Goal: Task Accomplishment & Management: Manage account settings

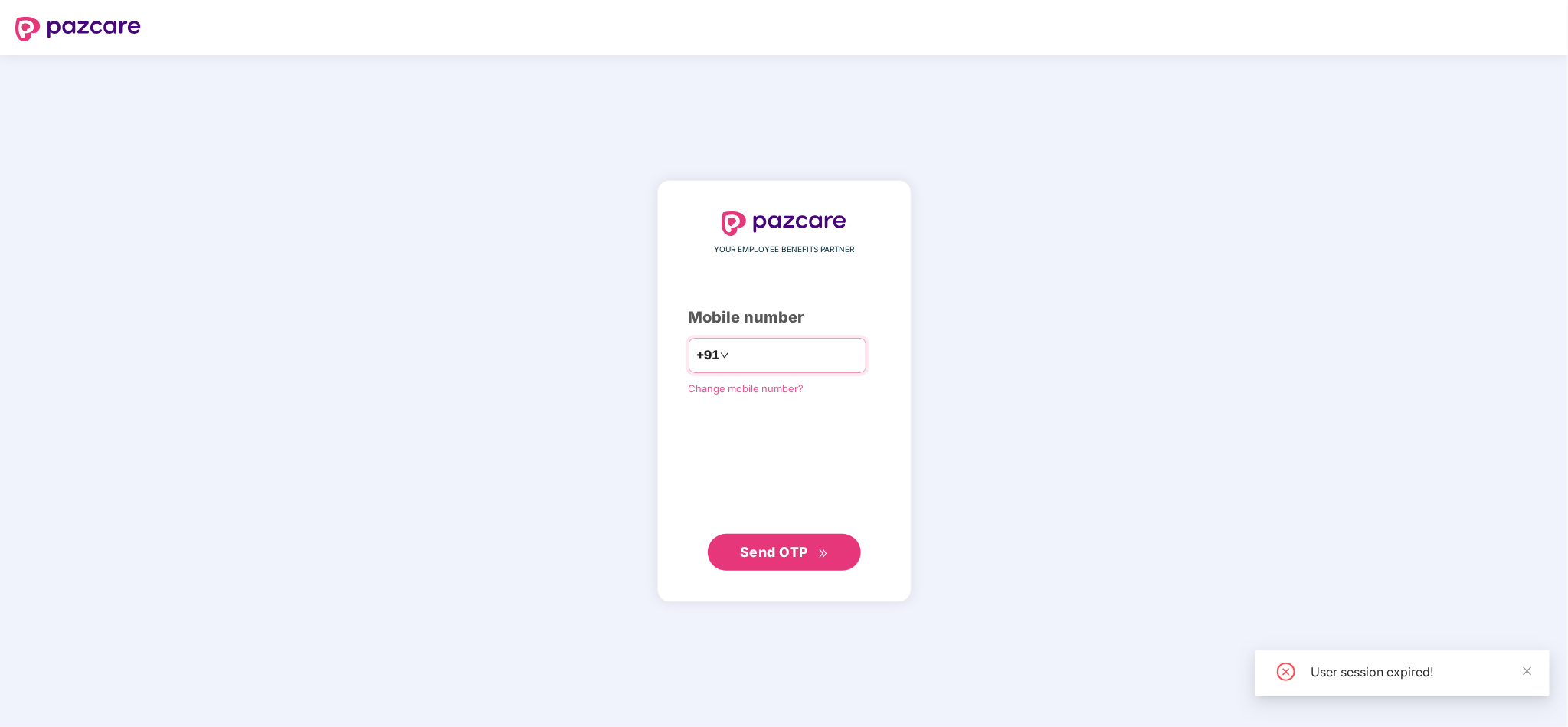
click at [818, 355] on input "number" at bounding box center [795, 355] width 126 height 24
type input "**********"
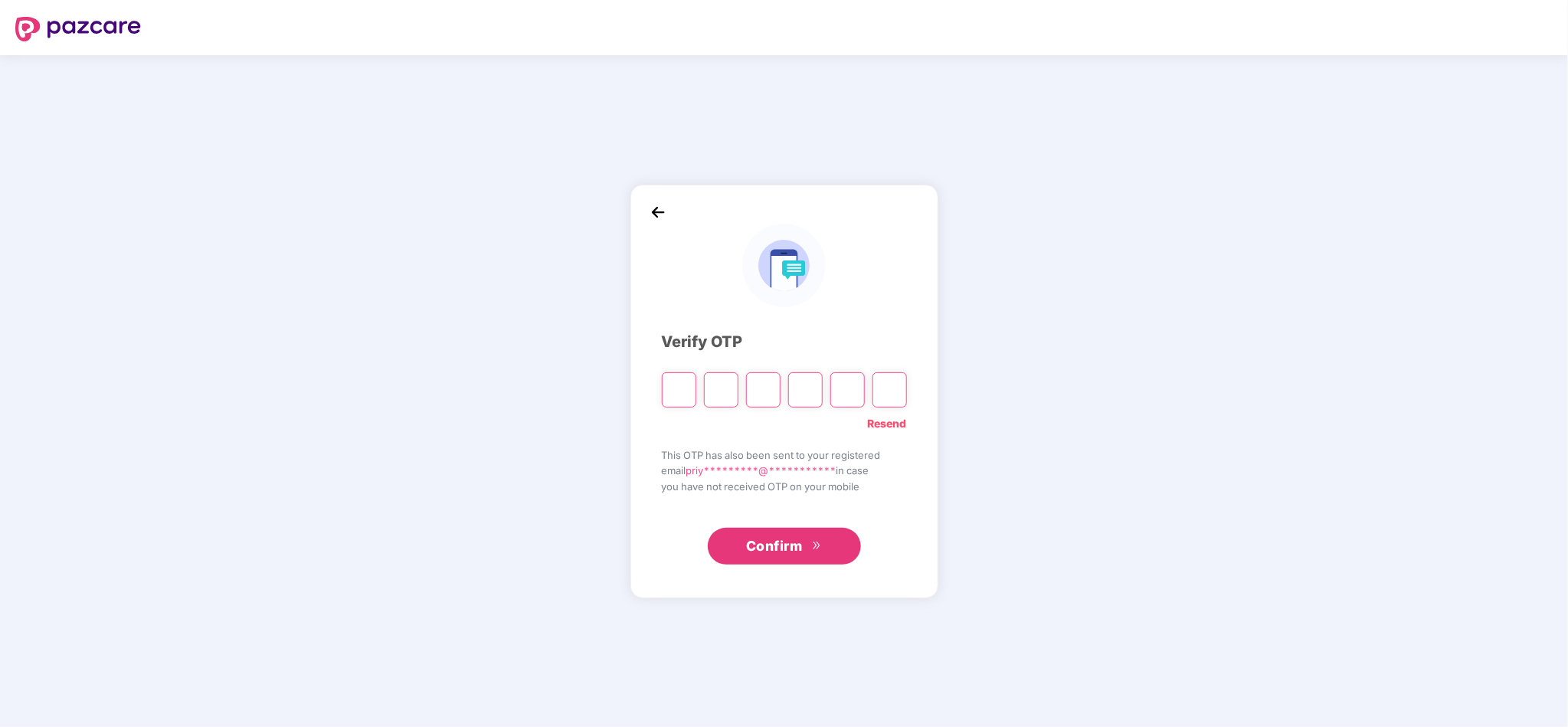
paste input "*"
type input "*"
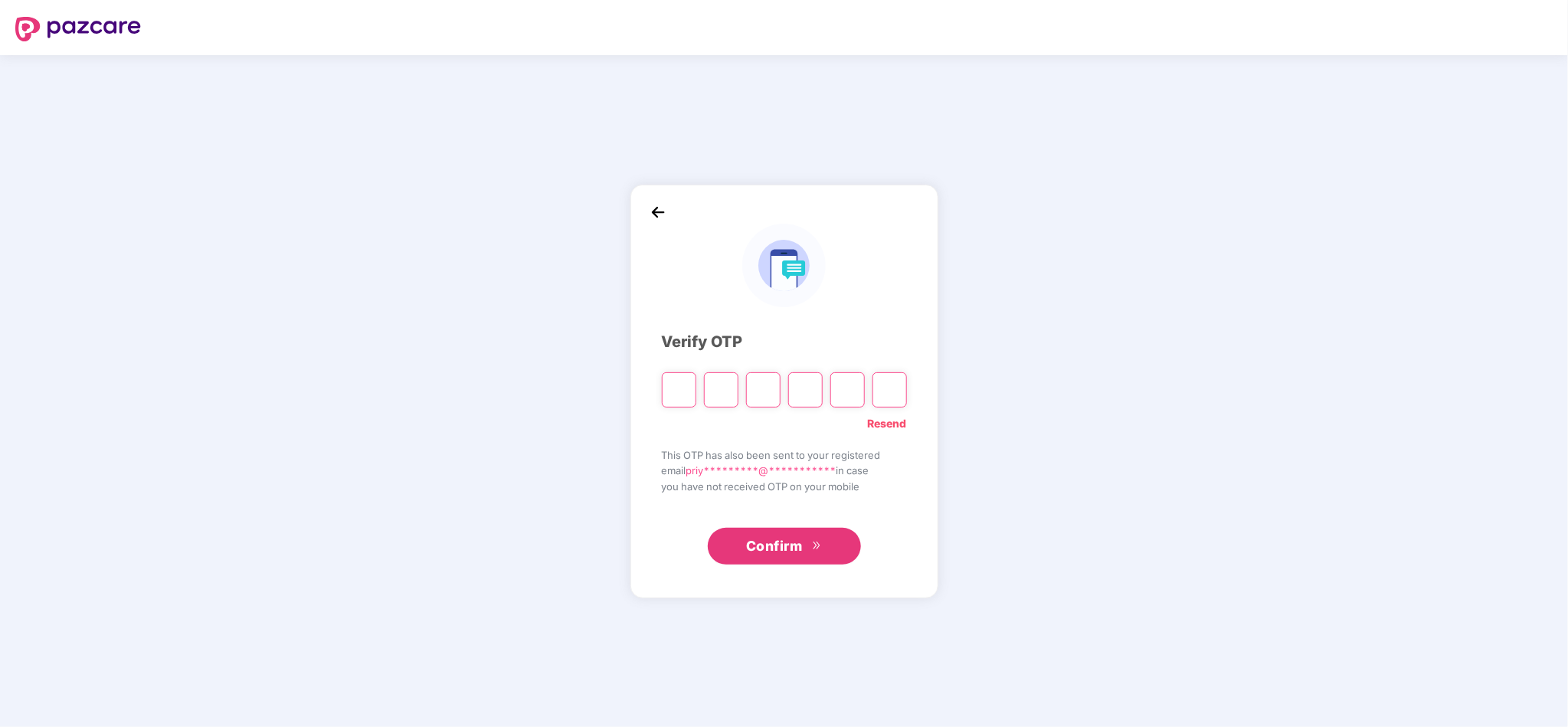
type input "*"
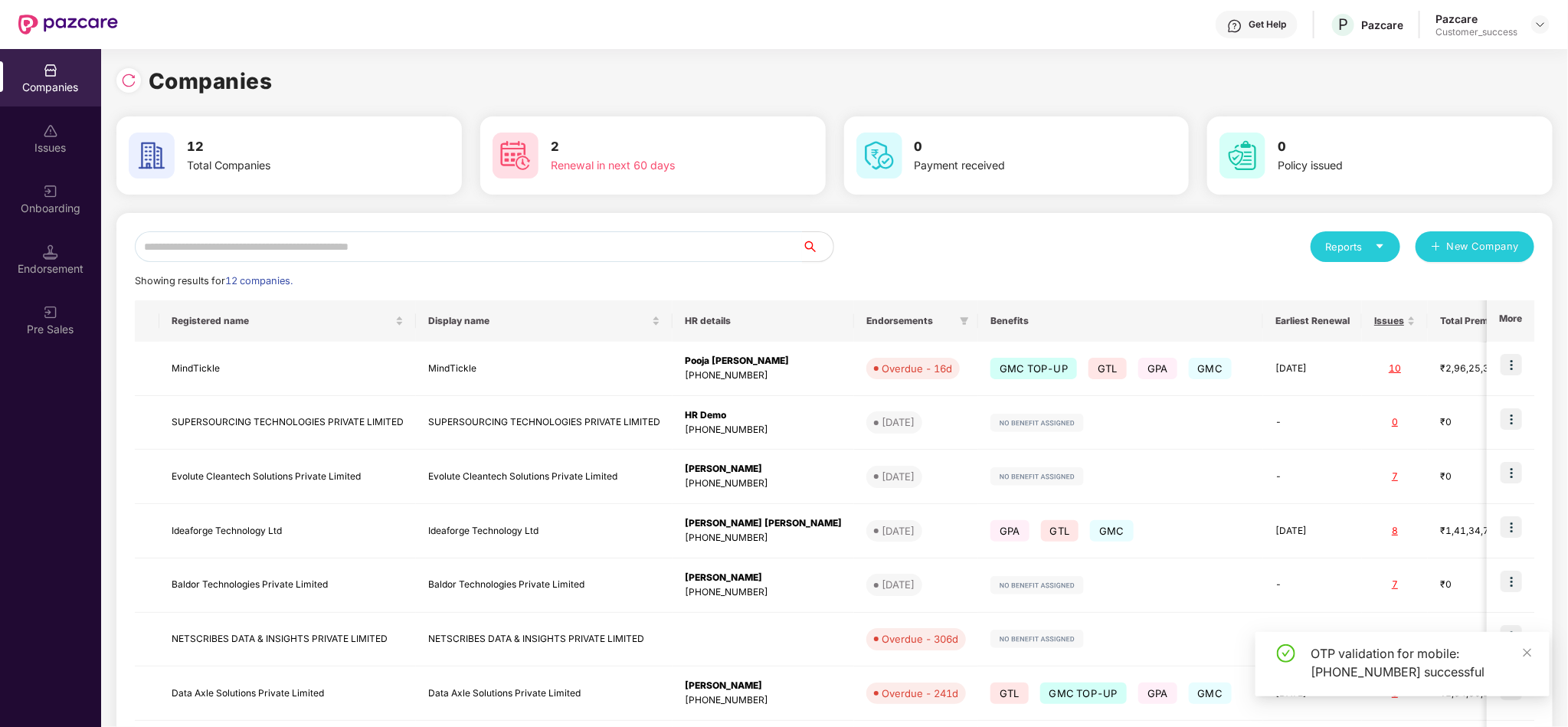
click at [979, 232] on div "Reports New Company" at bounding box center [1185, 246] width 700 height 31
click at [1524, 655] on icon "close" at bounding box center [1528, 652] width 8 height 8
click at [1098, 219] on div "Reports New Company Showing results for 12 companies. Registered name Display n…" at bounding box center [834, 585] width 1436 height 744
click at [448, 237] on input "text" at bounding box center [469, 246] width 668 height 31
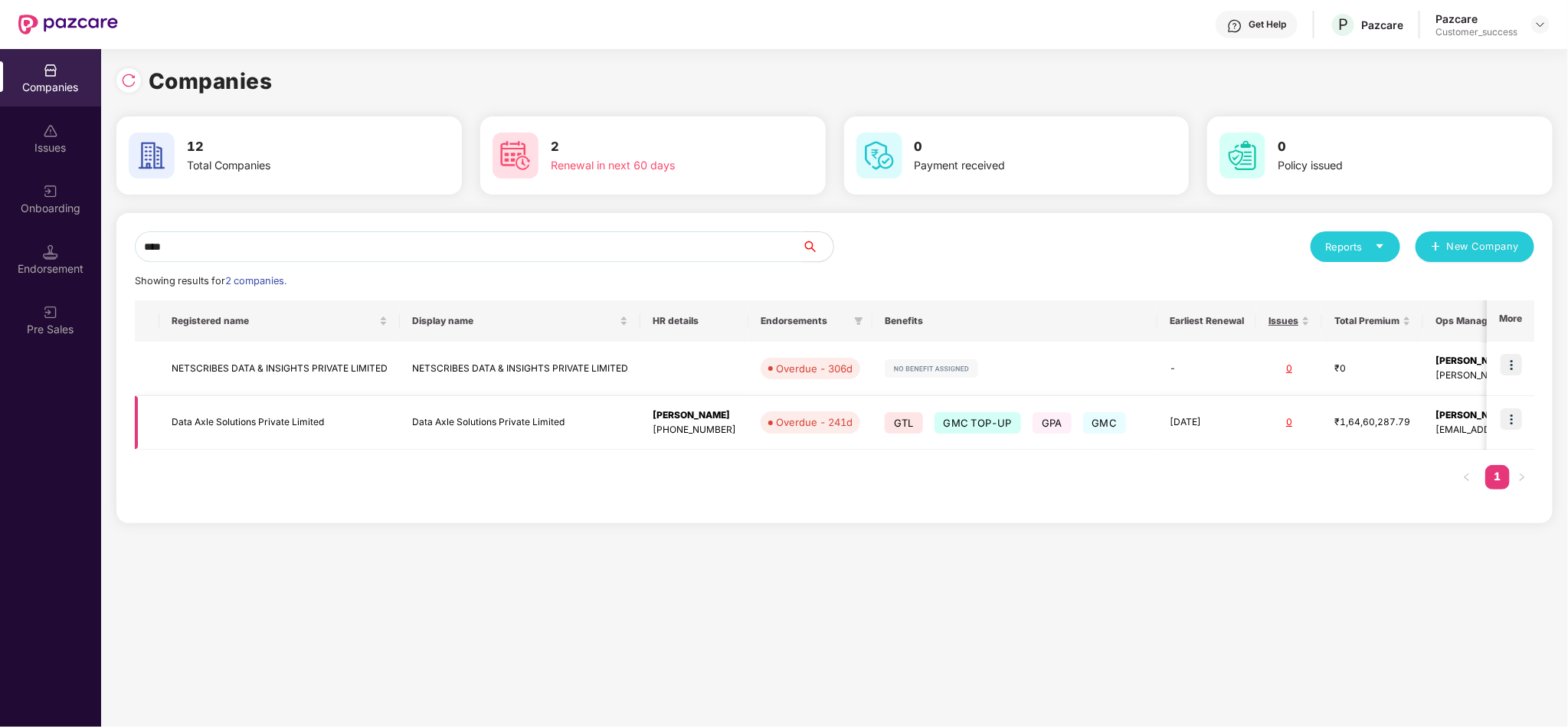
type input "****"
click at [1509, 427] on img at bounding box center [1511, 420] width 22 height 22
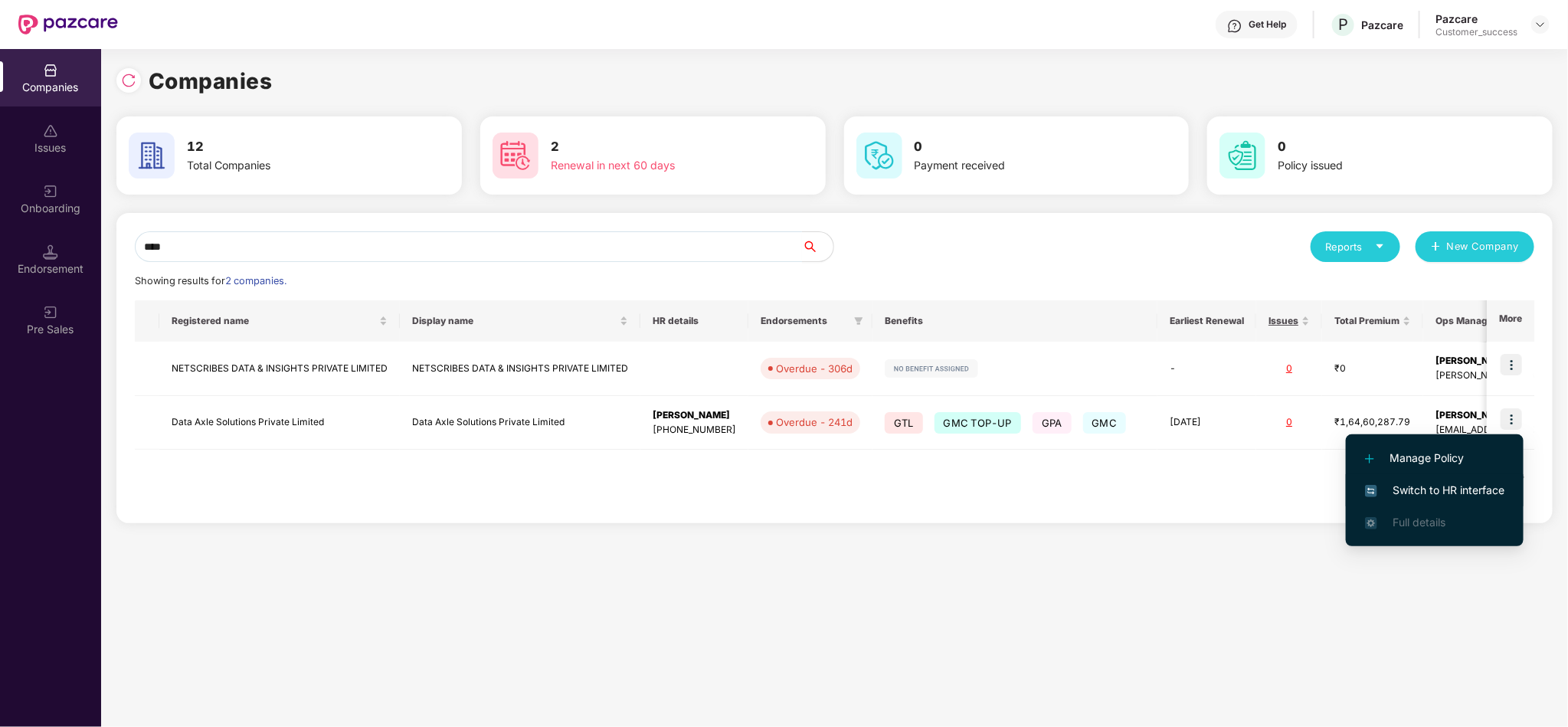
click at [1466, 482] on span "Switch to HR interface" at bounding box center [1434, 490] width 140 height 17
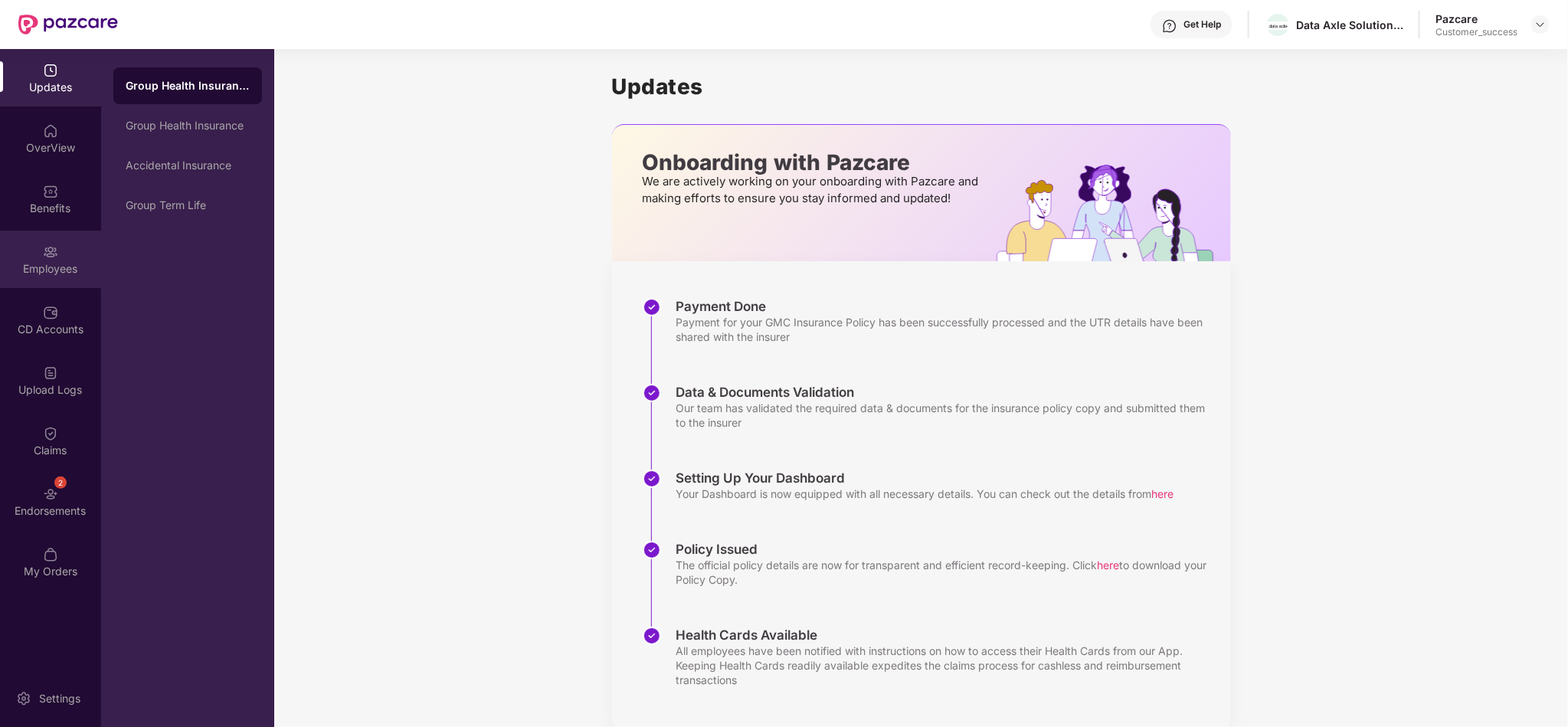
click at [49, 254] on img at bounding box center [50, 252] width 15 height 15
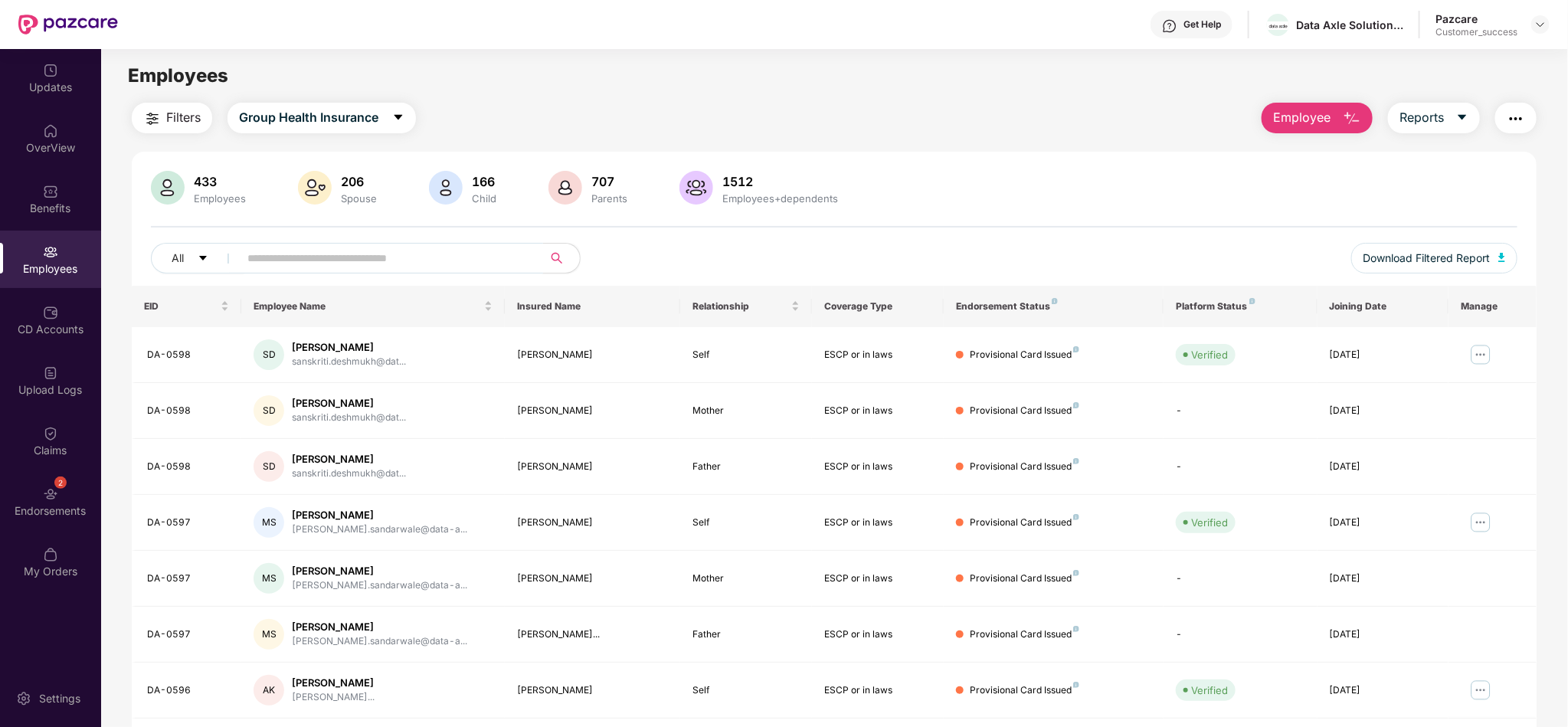
click at [429, 260] on input "text" at bounding box center [384, 258] width 275 height 23
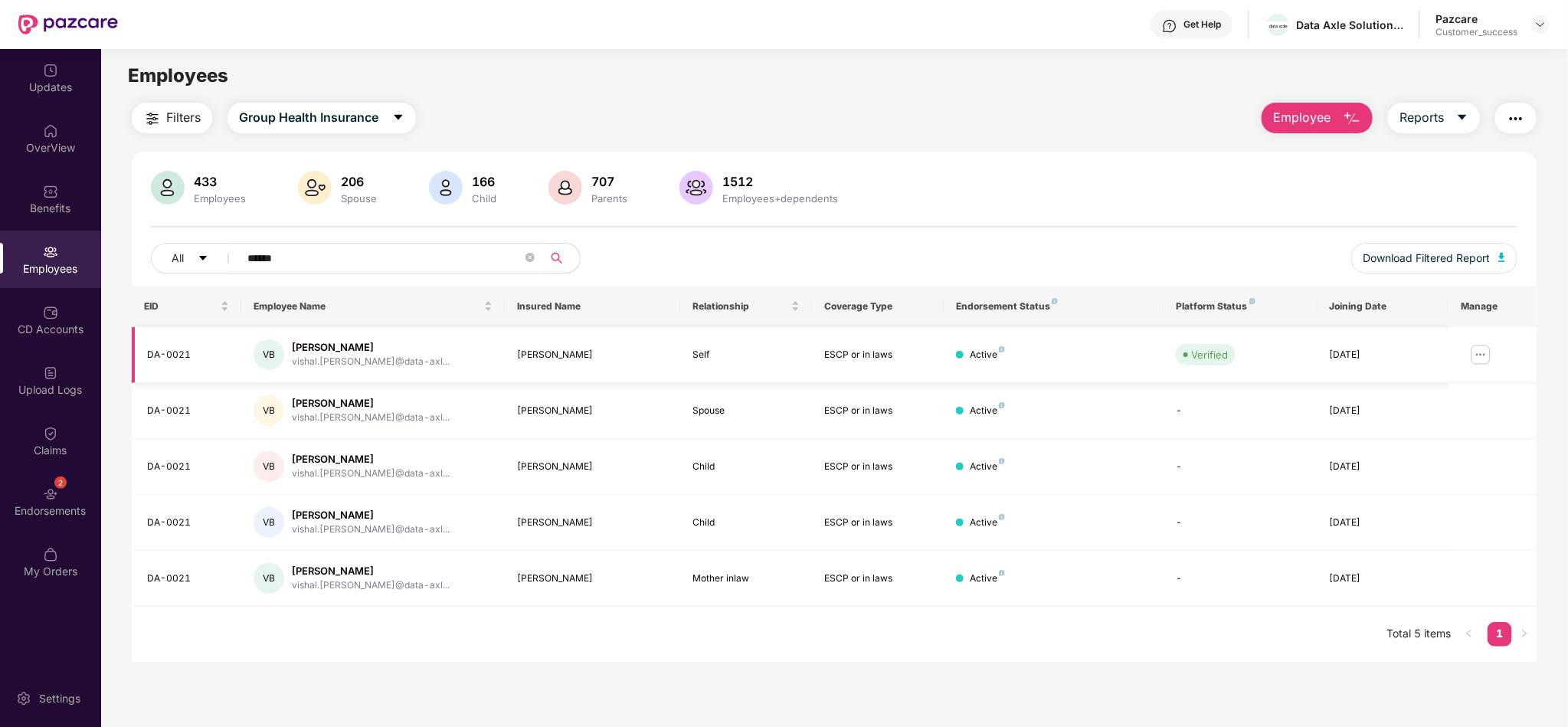
type input "******"
click at [1491, 354] on img at bounding box center [1480, 354] width 24 height 24
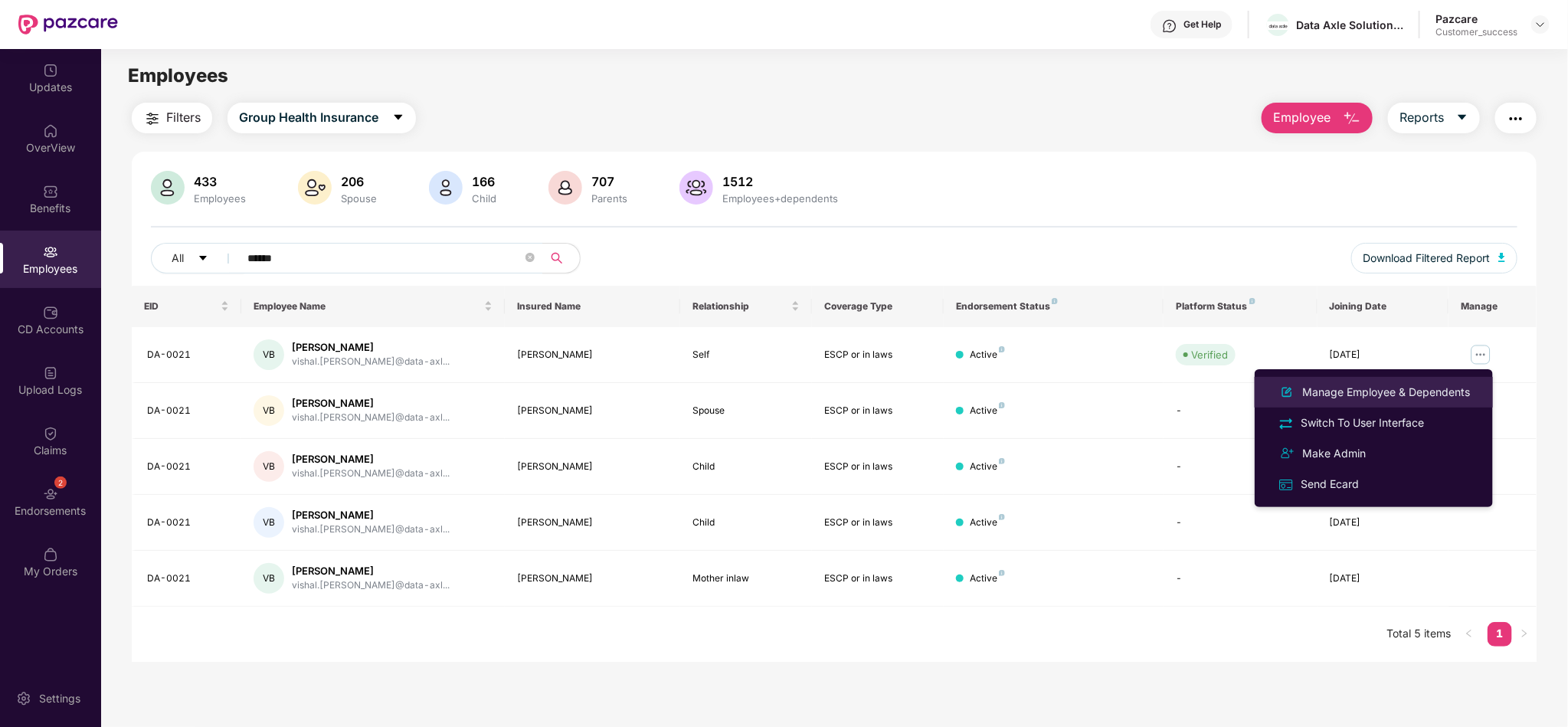
click at [1405, 377] on li "Manage Employee & Dependents" at bounding box center [1374, 392] width 239 height 31
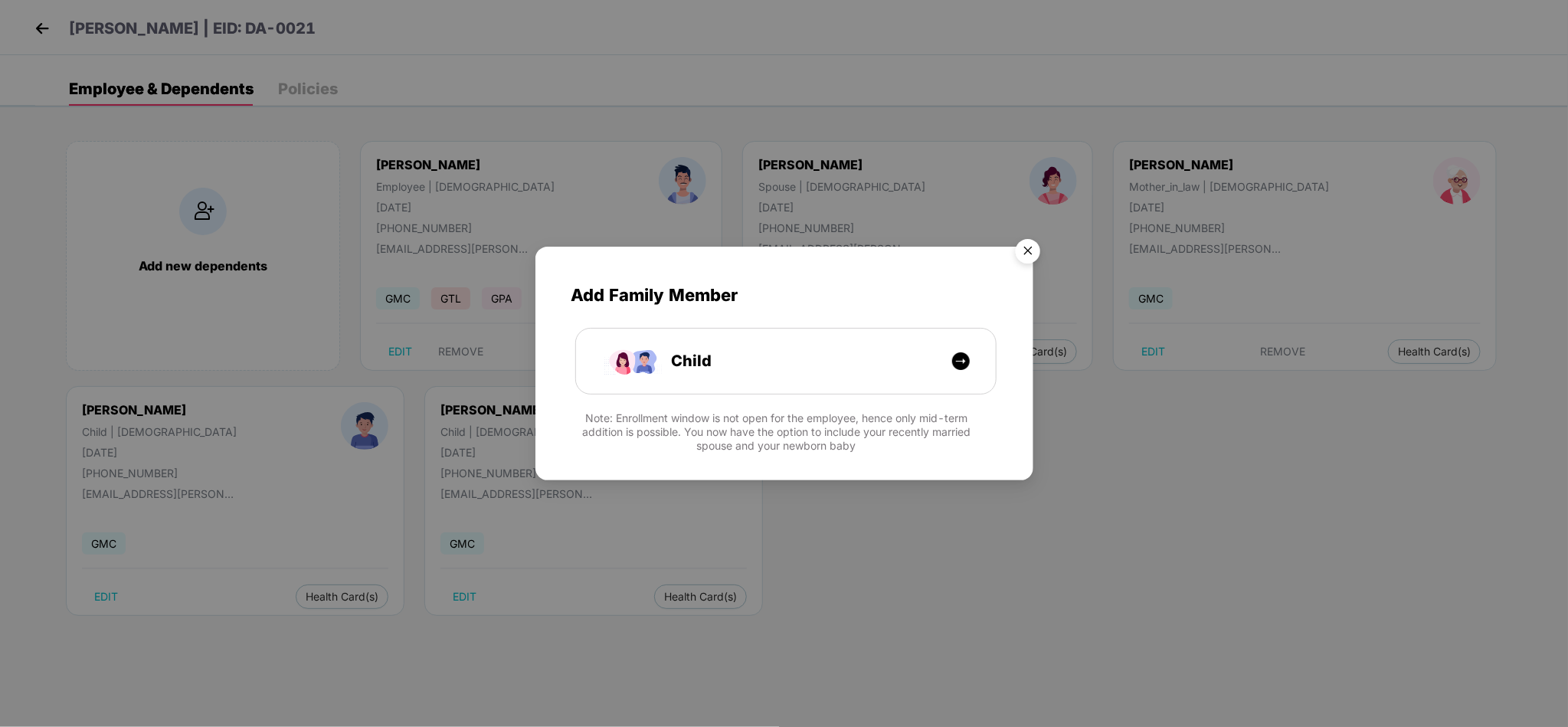
click at [1030, 260] on img "Close" at bounding box center [1027, 253] width 43 height 43
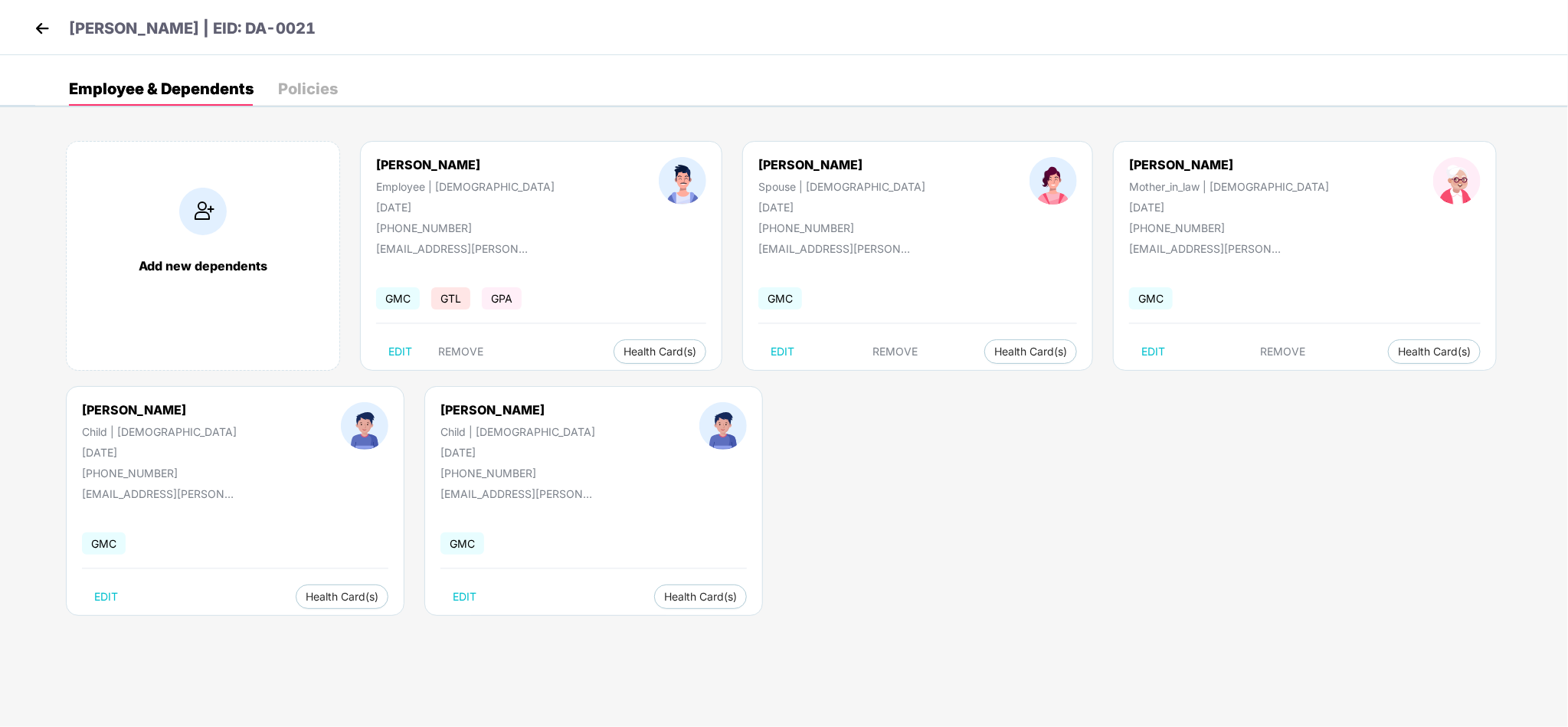
click at [316, 81] on div "Policies" at bounding box center [307, 89] width 59 height 15
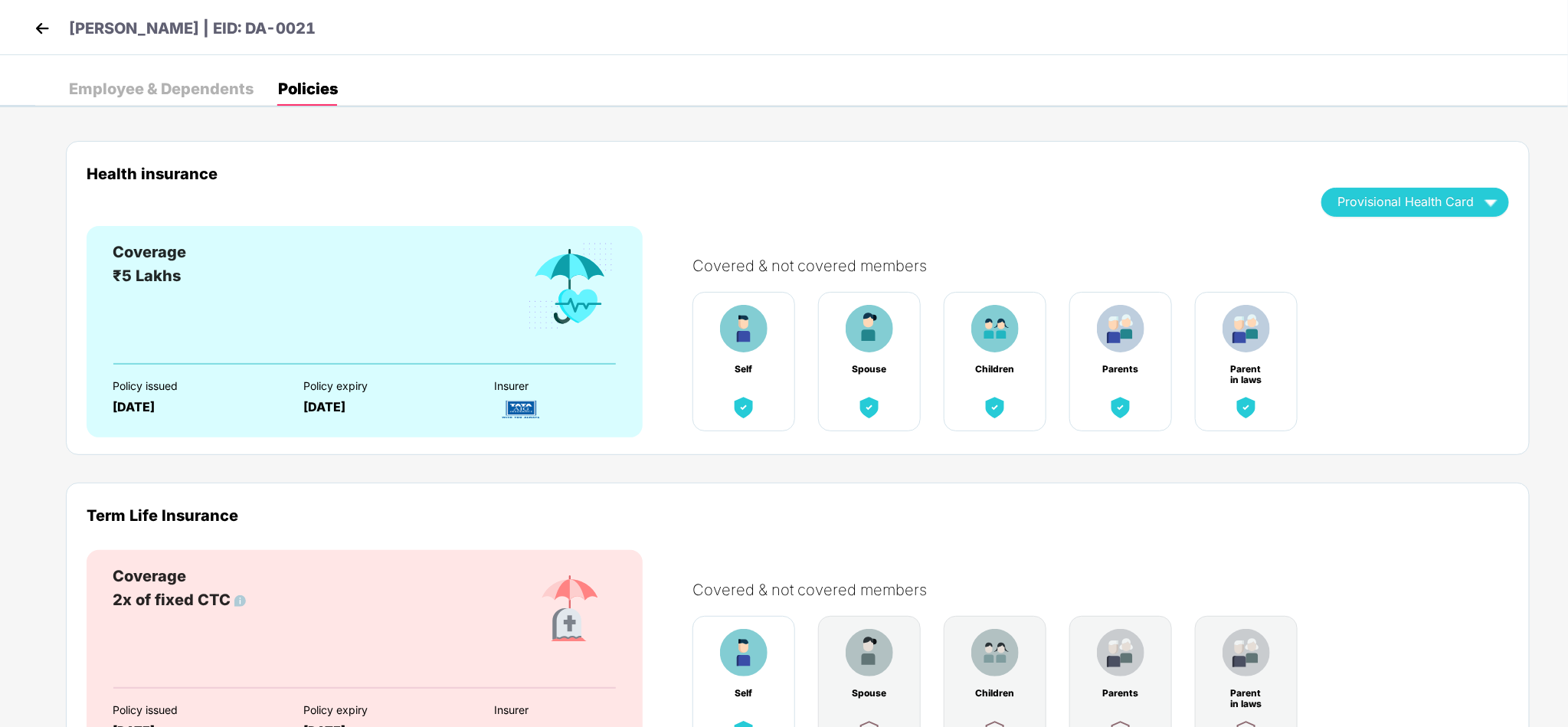
click at [40, 30] on img at bounding box center [42, 28] width 23 height 23
